Goal: Task Accomplishment & Management: Complete application form

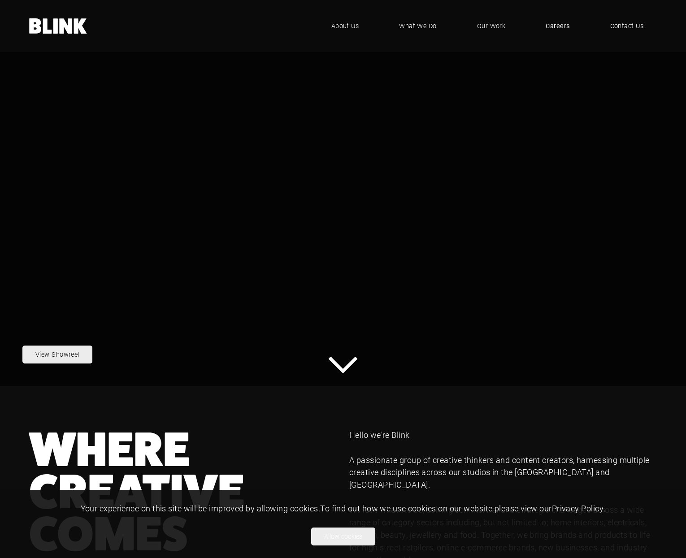
click at [565, 26] on span "Careers" at bounding box center [557, 26] width 24 height 10
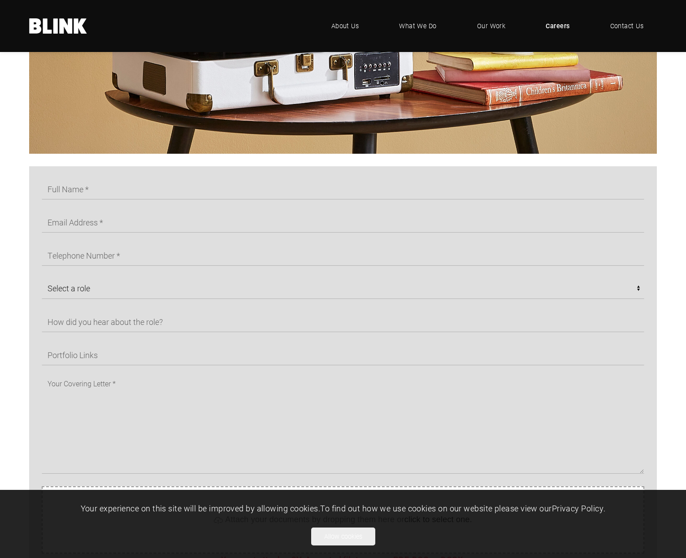
scroll to position [398, 0]
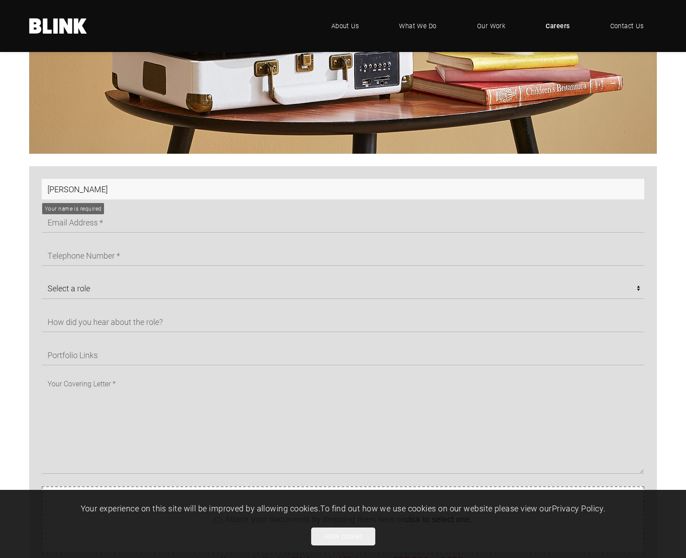
click at [114, 193] on input "[PERSON_NAME]" at bounding box center [343, 189] width 602 height 21
type input "[PERSON_NAME]"
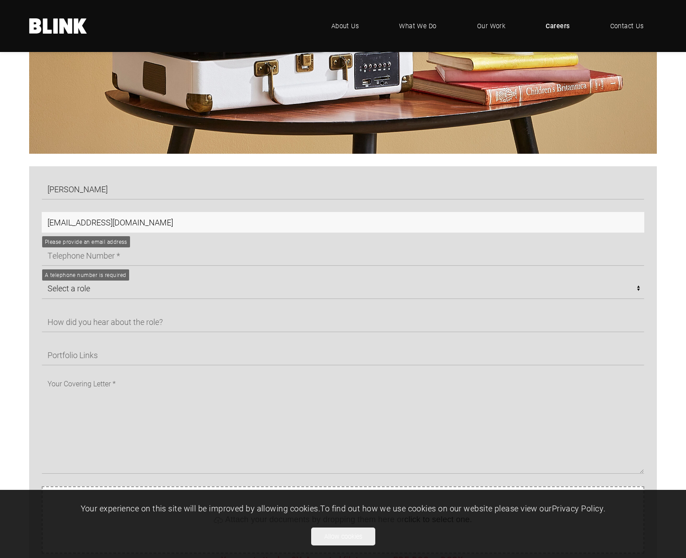
type input "[EMAIL_ADDRESS][DOMAIN_NAME]"
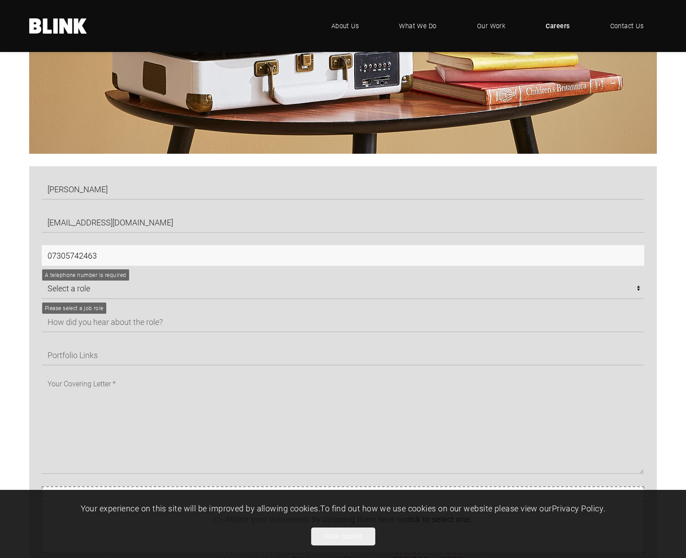
type input "07305742463"
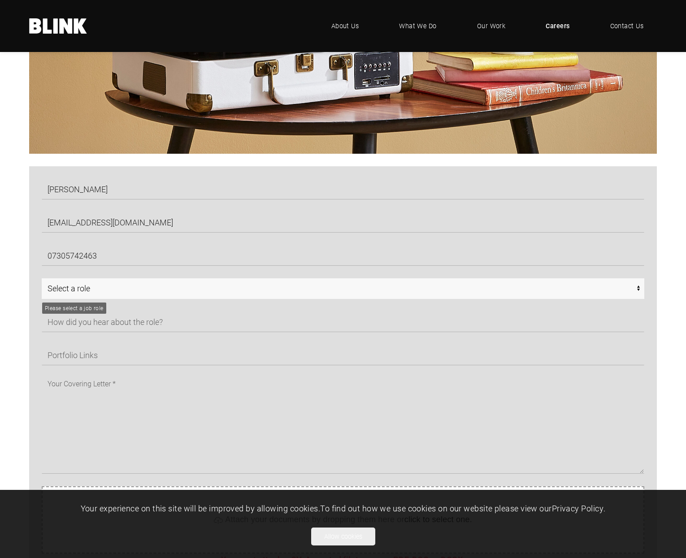
select select "Any - [GEOGRAPHIC_DATA]"
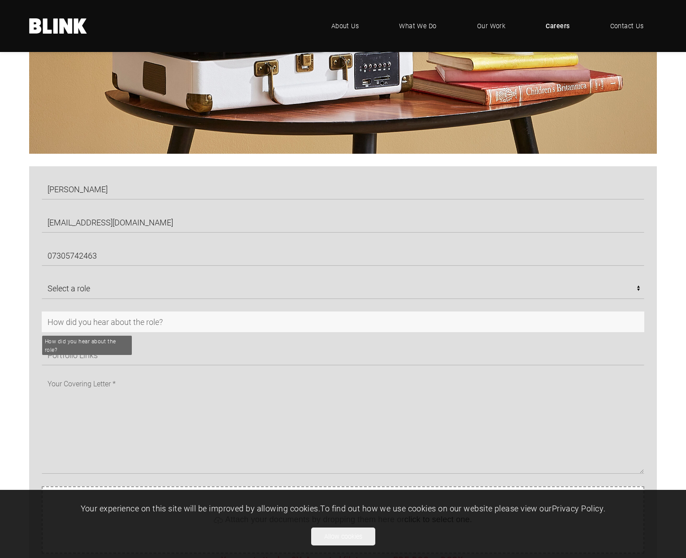
click at [106, 320] on input "text" at bounding box center [343, 321] width 602 height 21
type input "previous job advertising"
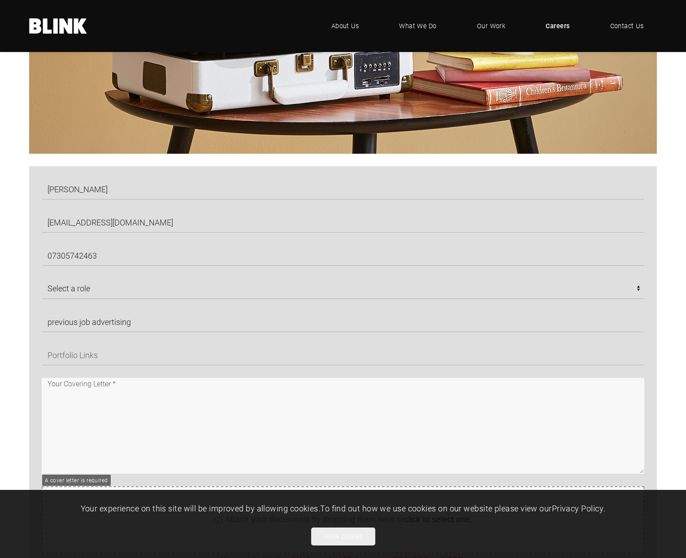
drag, startPoint x: 199, startPoint y: 412, endPoint x: 175, endPoint y: 442, distance: 38.6
click at [175, 442] on textarea at bounding box center [343, 426] width 602 height 96
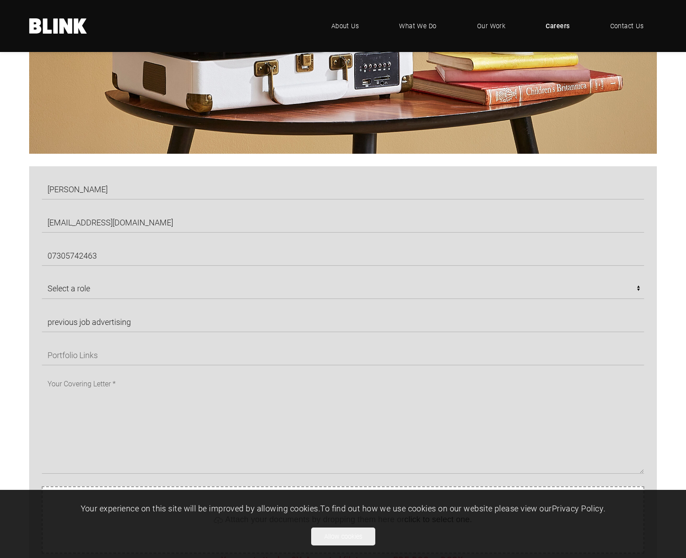
click at [24, 374] on div "[PERSON_NAME] [EMAIL_ADDRESS][DOMAIN_NAME] 07305742463 Select a role CGI Artist…" at bounding box center [343, 430] width 686 height 528
